Goal: Find specific page/section: Find specific page/section

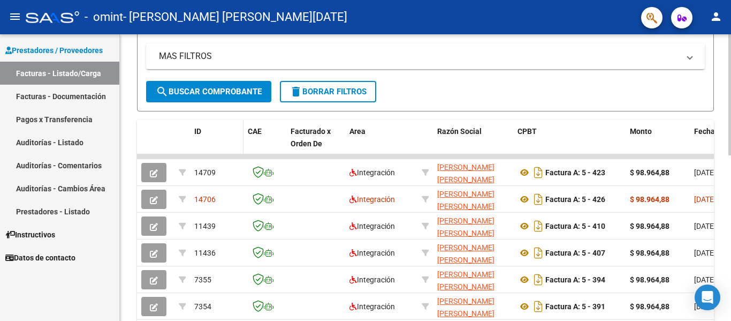
scroll to position [214, 0]
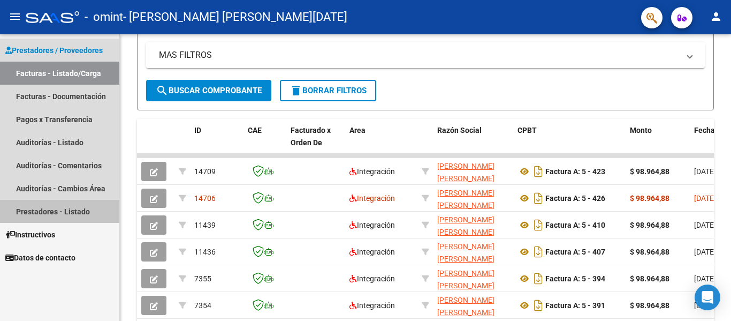
click at [55, 214] on link "Prestadores - Listado" at bounding box center [59, 211] width 119 height 23
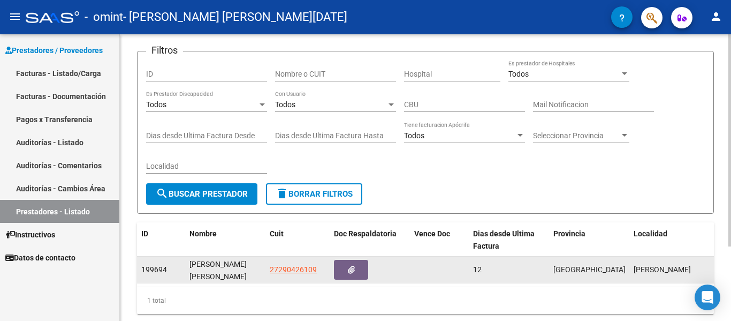
scroll to position [100, 0]
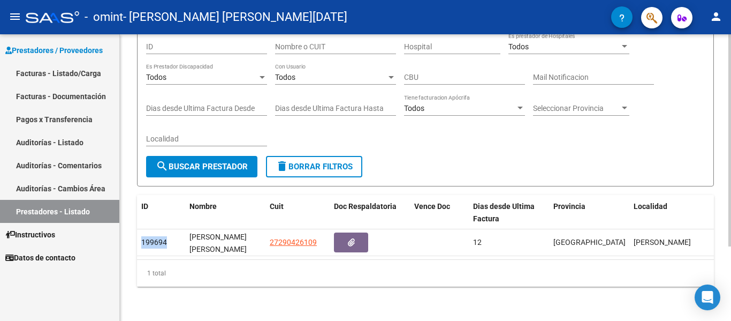
drag, startPoint x: 166, startPoint y: 232, endPoint x: 127, endPoint y: 239, distance: 40.3
click at [127, 239] on div "PRESTADORES -> Listado de Prestadores / Proveedores cloud_download Exportar CSV…" at bounding box center [425, 132] width 611 height 378
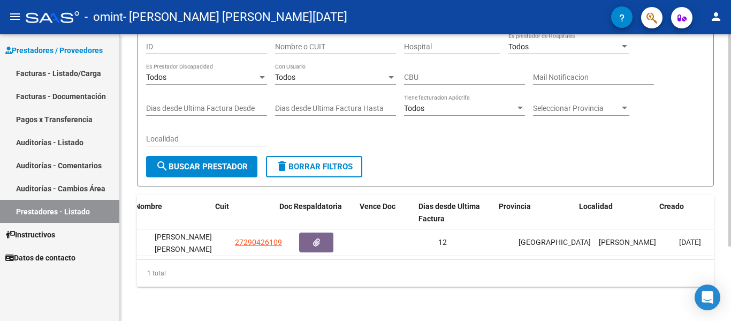
scroll to position [0, 55]
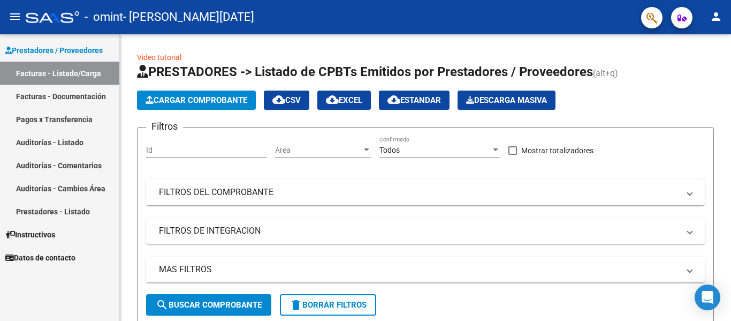
click at [54, 258] on span "Datos de contacto" at bounding box center [40, 258] width 70 height 12
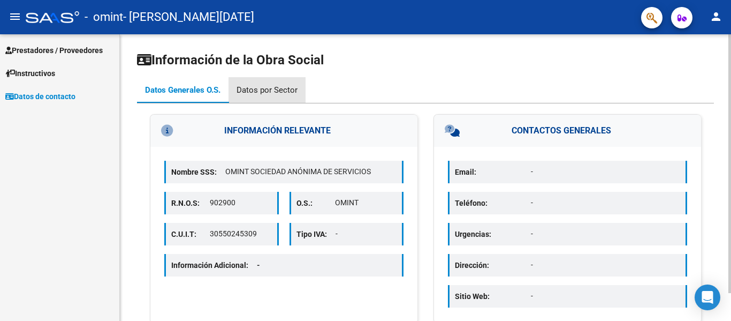
click at [279, 85] on div "Datos por Sector" at bounding box center [267, 90] width 61 height 12
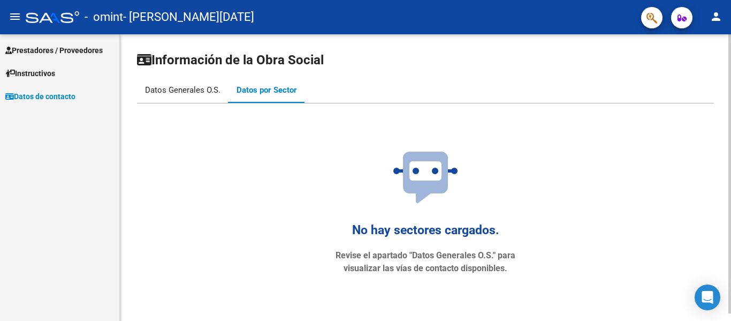
click at [189, 83] on div "Datos Generales O.S." at bounding box center [183, 90] width 92 height 26
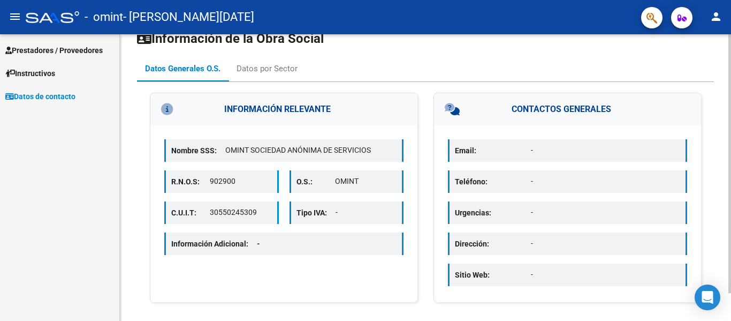
scroll to position [31, 0]
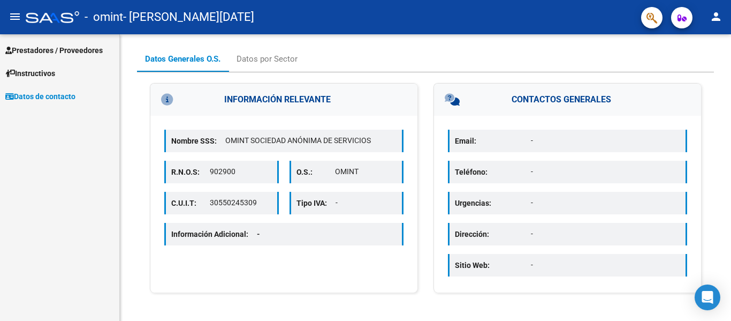
click at [49, 70] on span "Instructivos" at bounding box center [30, 73] width 50 height 12
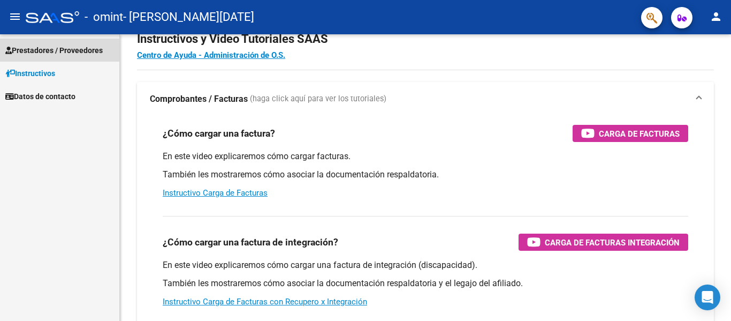
click at [56, 50] on span "Prestadores / Proveedores" at bounding box center [53, 50] width 97 height 12
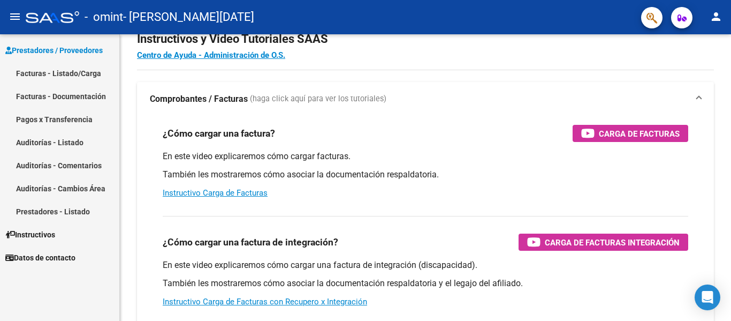
click at [17, 15] on mat-icon "menu" at bounding box center [15, 16] width 13 height 13
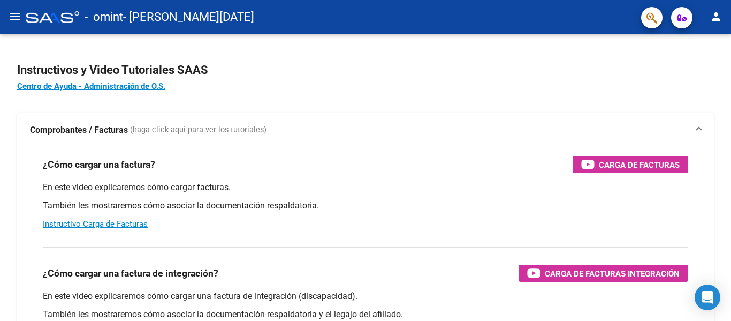
click at [715, 19] on mat-icon "person" at bounding box center [716, 16] width 13 height 13
click at [694, 51] on button "person Mi Perfil" at bounding box center [693, 45] width 65 height 26
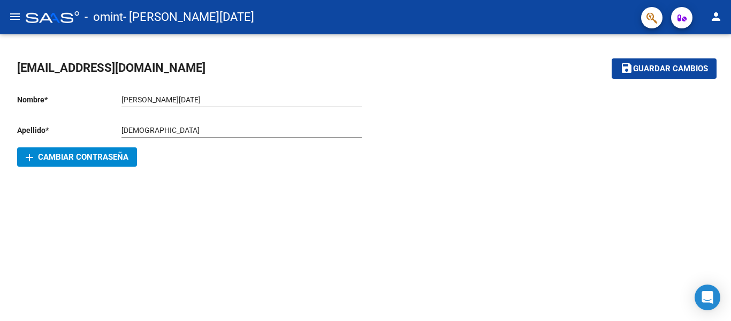
click at [648, 21] on icon "button" at bounding box center [651, 18] width 11 height 12
